Goal: Browse casually

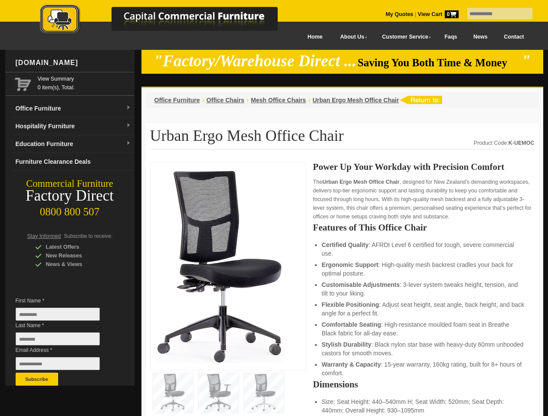
click at [494, 14] on input "text" at bounding box center [499, 14] width 65 height 12
click at [64, 341] on input "Last Name *" at bounding box center [58, 339] width 84 height 13
click at [37, 380] on button "Subscribe" at bounding box center [37, 379] width 43 height 13
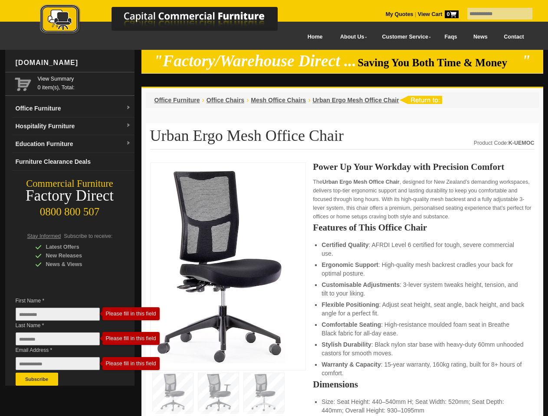
click at [342, 290] on li "Customisable Adjustments : 3-lever system tweaks height, tension, and tilt to y…" at bounding box center [423, 289] width 204 height 17
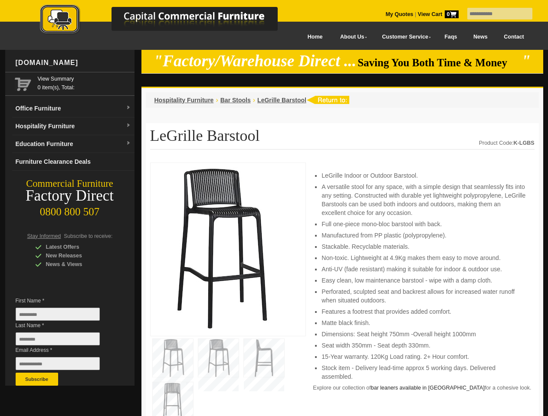
click at [494, 14] on input "text" at bounding box center [499, 14] width 65 height 12
click at [64, 341] on input "Last Name *" at bounding box center [58, 339] width 84 height 13
click at [37, 380] on button "Subscribe" at bounding box center [37, 379] width 43 height 13
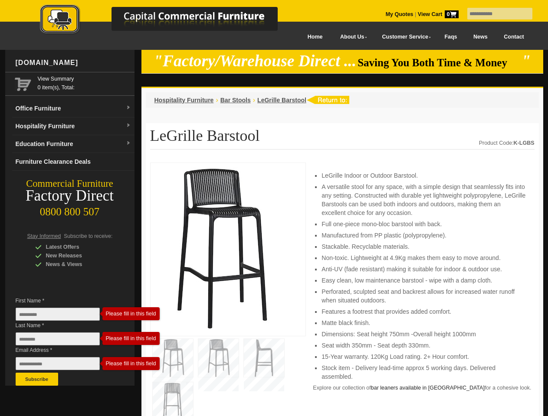
click at [342, 290] on li "Perforated, sculpted seat and backrest allows for increased water runoff when s…" at bounding box center [423, 296] width 204 height 17
